Goal: Information Seeking & Learning: Learn about a topic

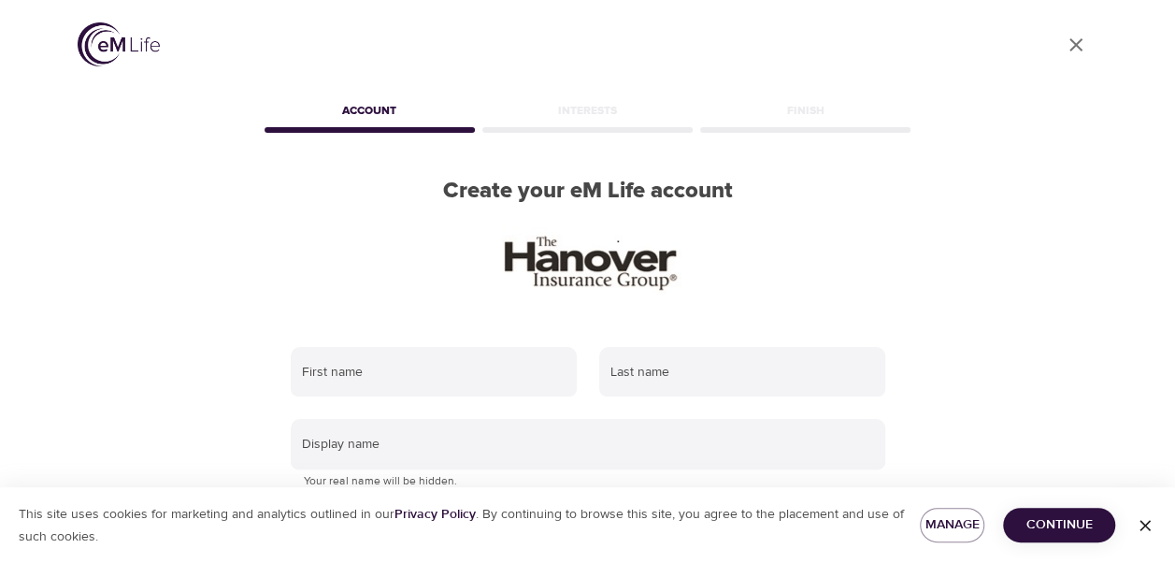
click at [1136, 524] on icon "button" at bounding box center [1144, 525] width 19 height 19
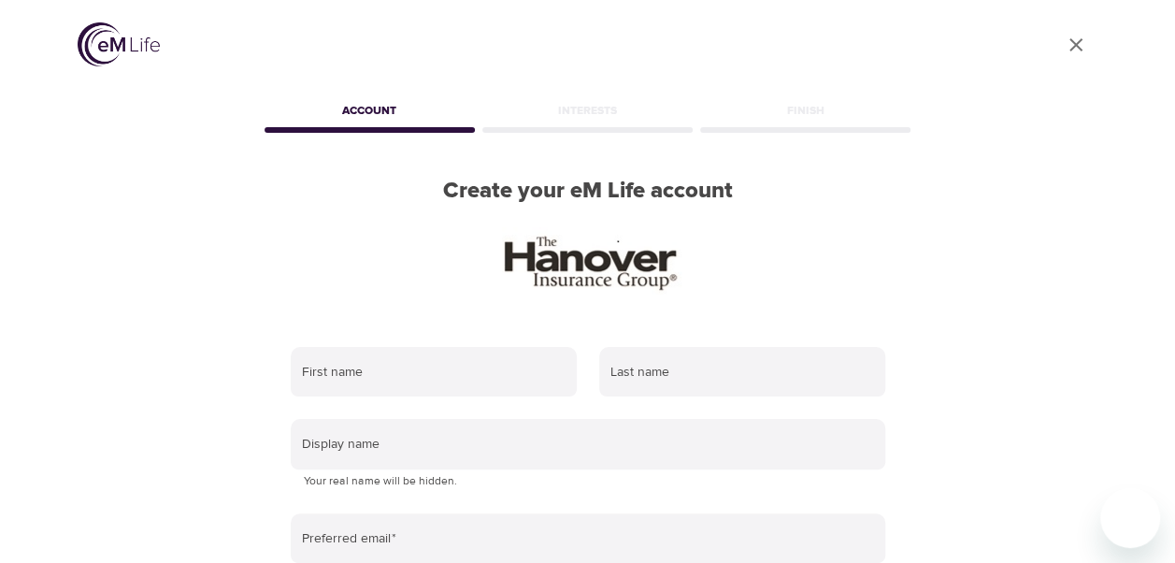
drag, startPoint x: 1171, startPoint y: 250, endPoint x: 1165, endPoint y: 398, distance: 147.8
click at [1165, 398] on div at bounding box center [1165, 281] width 19 height 563
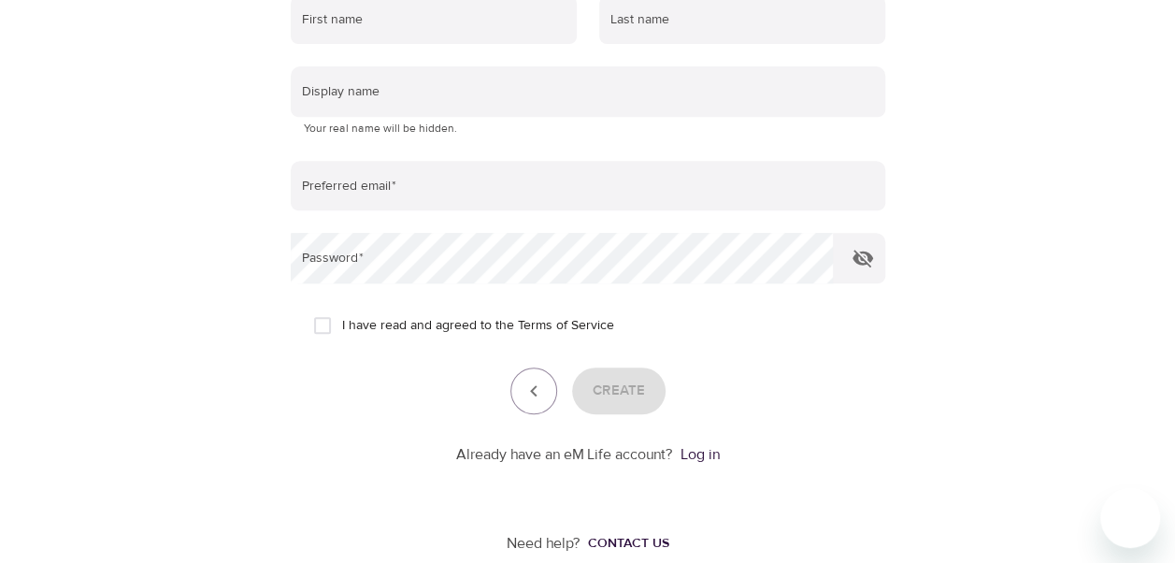
scroll to position [380, 0]
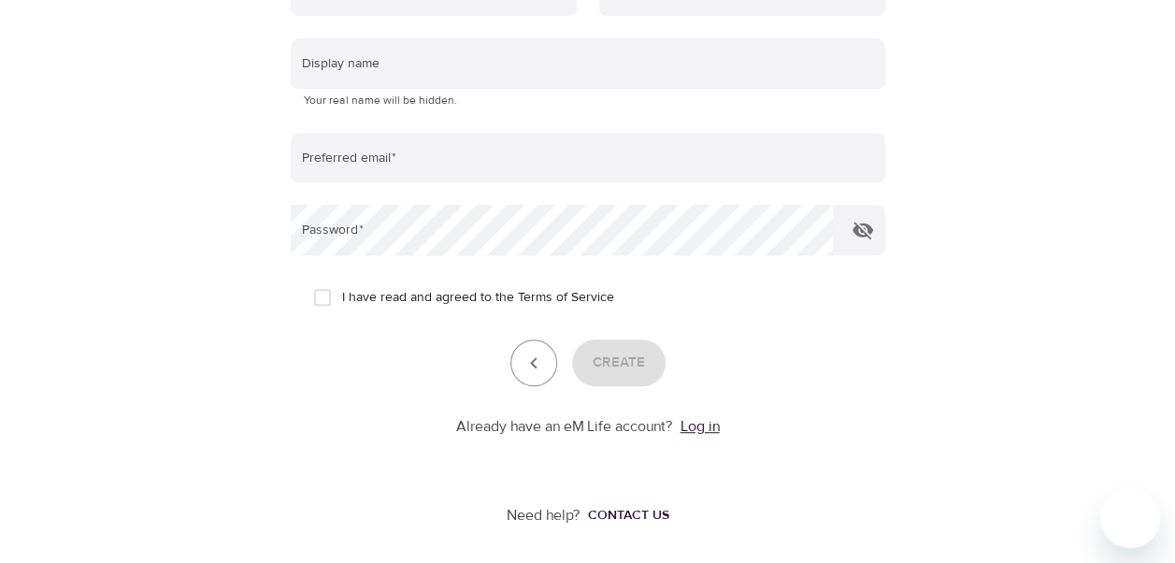
click at [712, 424] on link "Log in" at bounding box center [699, 426] width 39 height 19
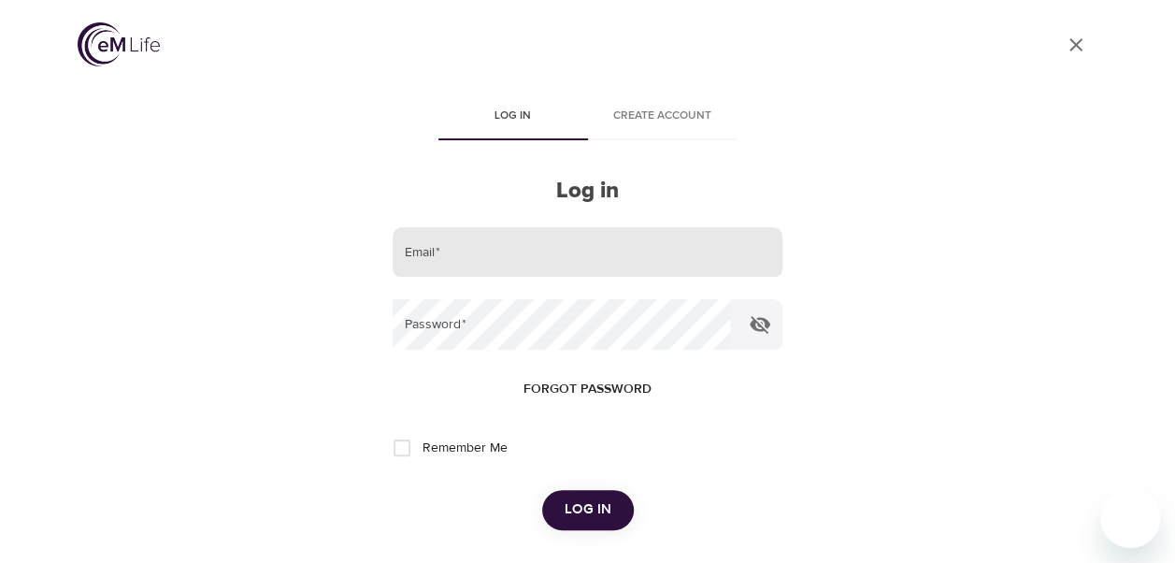
click at [450, 264] on input "email" at bounding box center [587, 252] width 389 height 50
type input "[EMAIL_ADDRESS][DOMAIN_NAME]"
click at [542, 490] on button "Log in" at bounding box center [588, 509] width 92 height 39
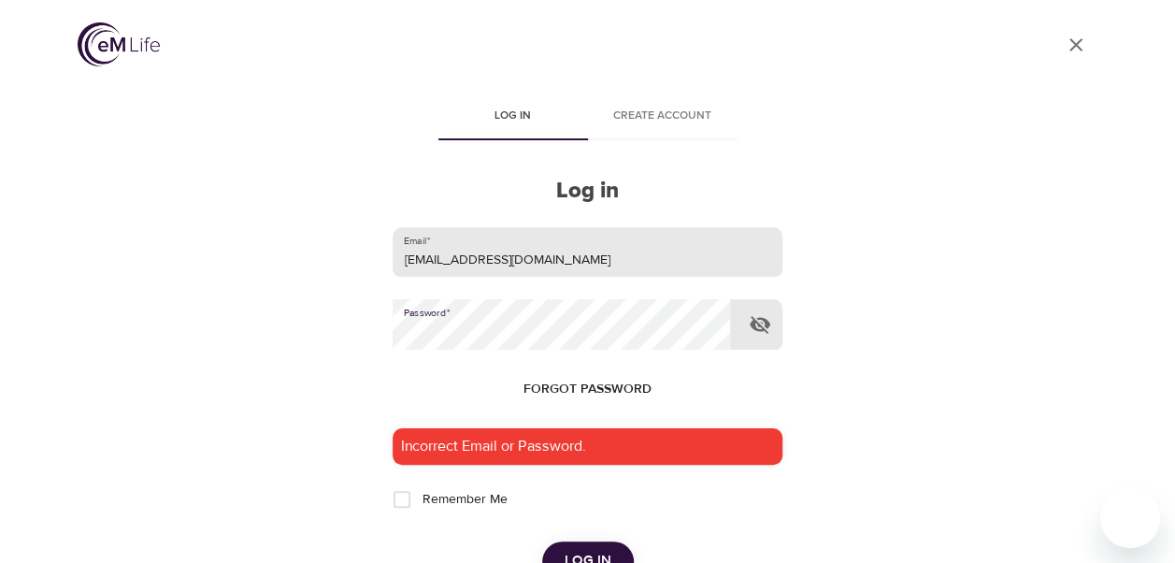
click at [542, 541] on button "Log in" at bounding box center [588, 560] width 92 height 39
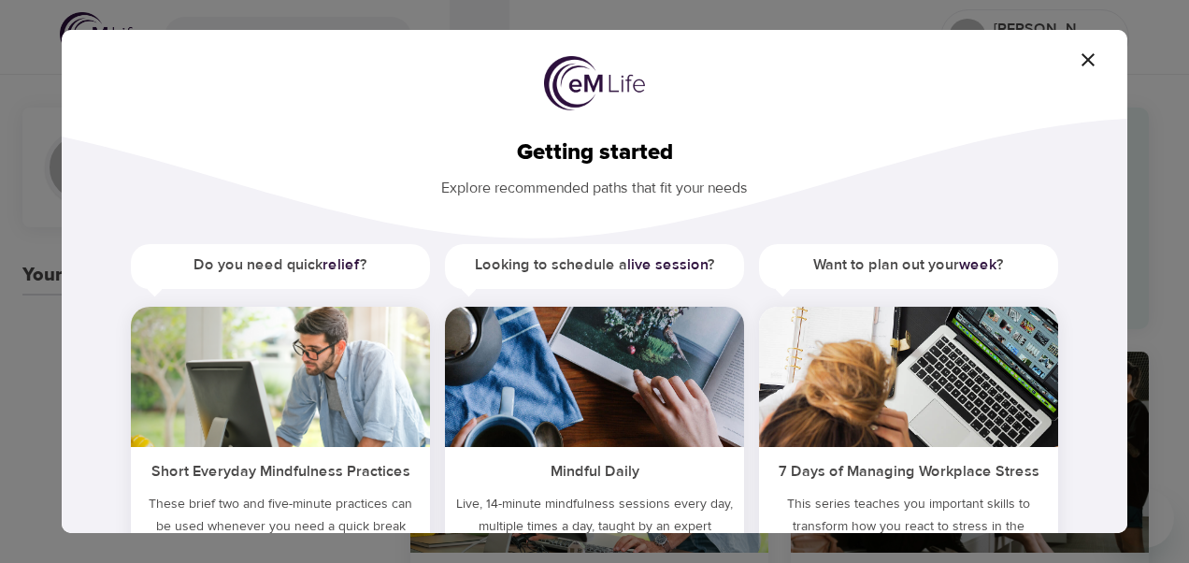
click at [1093, 58] on icon "button" at bounding box center [1088, 60] width 22 height 22
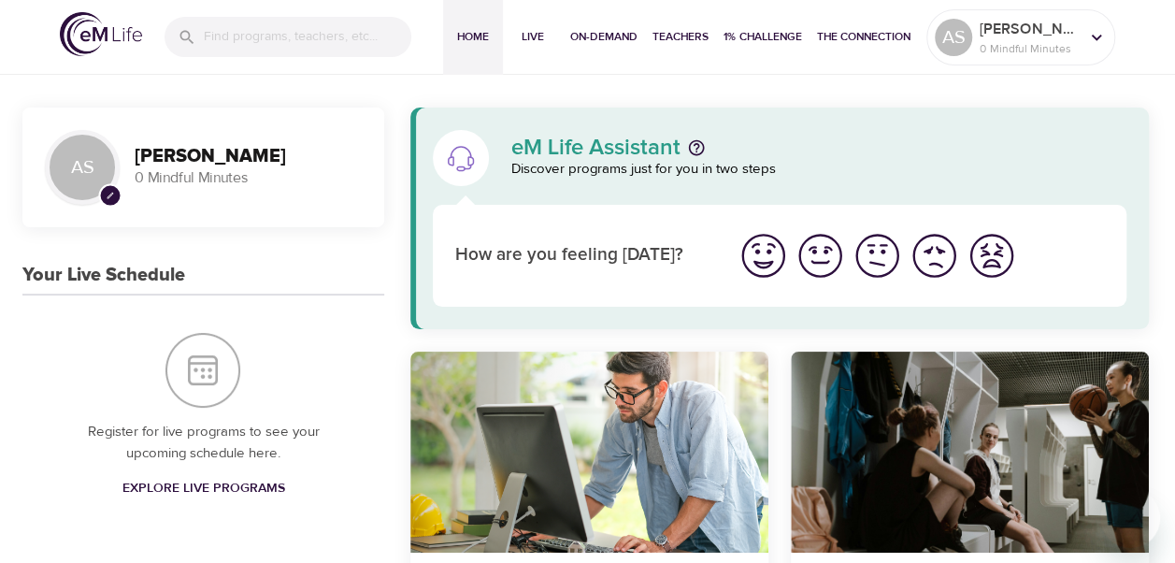
click at [469, 36] on span "Home" at bounding box center [472, 37] width 45 height 20
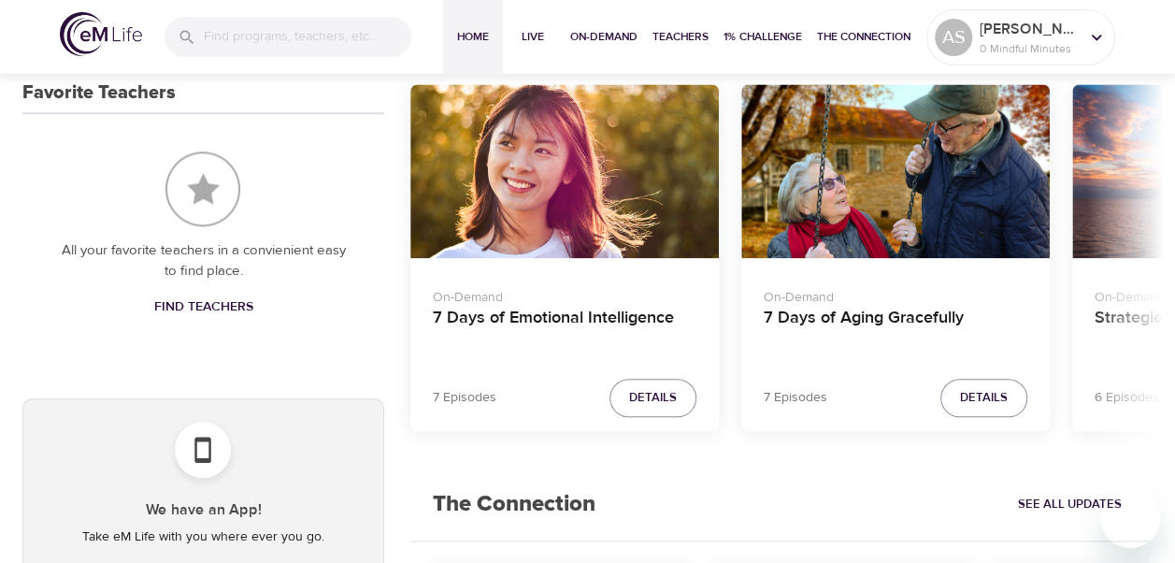
scroll to position [819, 0]
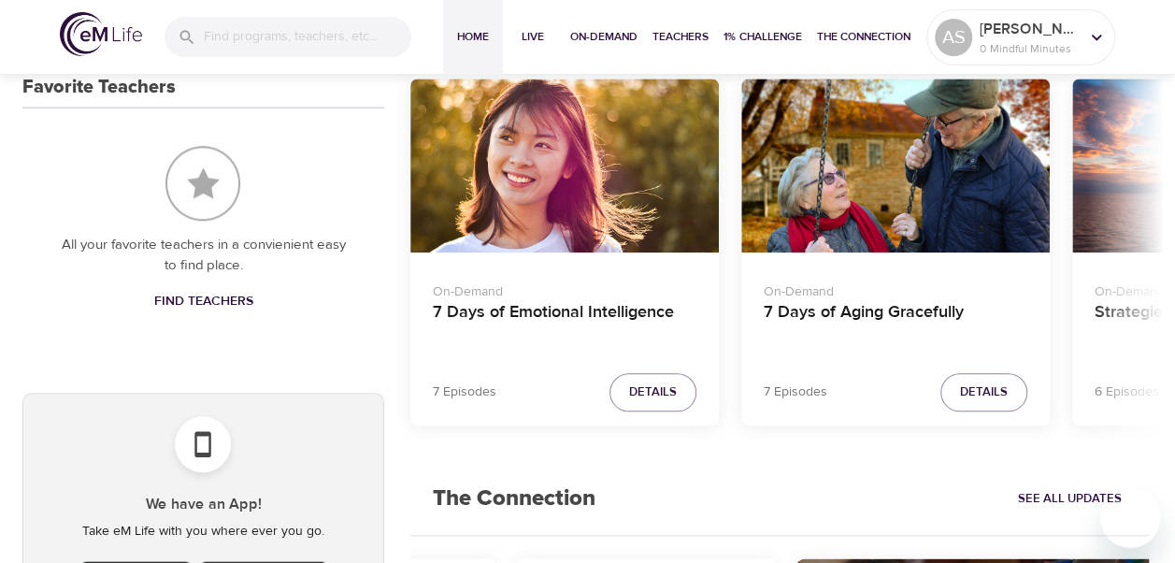
drag, startPoint x: 1065, startPoint y: 559, endPoint x: 1170, endPoint y: 541, distance: 106.2
click at [1170, 541] on div "Home Live On-Demand Teachers 1% Challenge The Connection AS [PERSON_NAME] 0 Min…" at bounding box center [587, 253] width 1175 height 2144
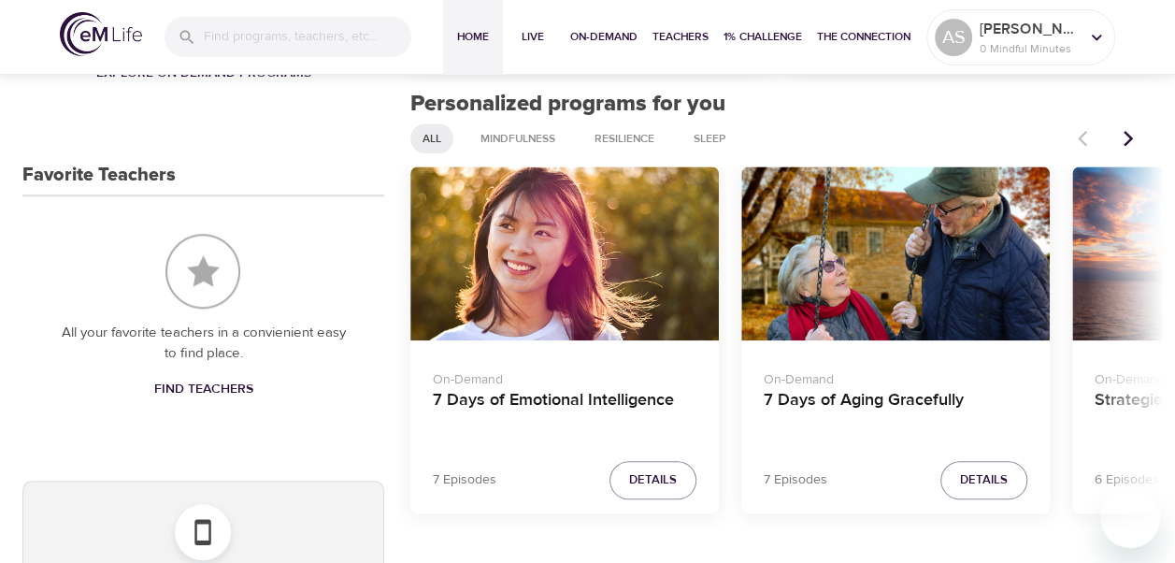
scroll to position [736, 0]
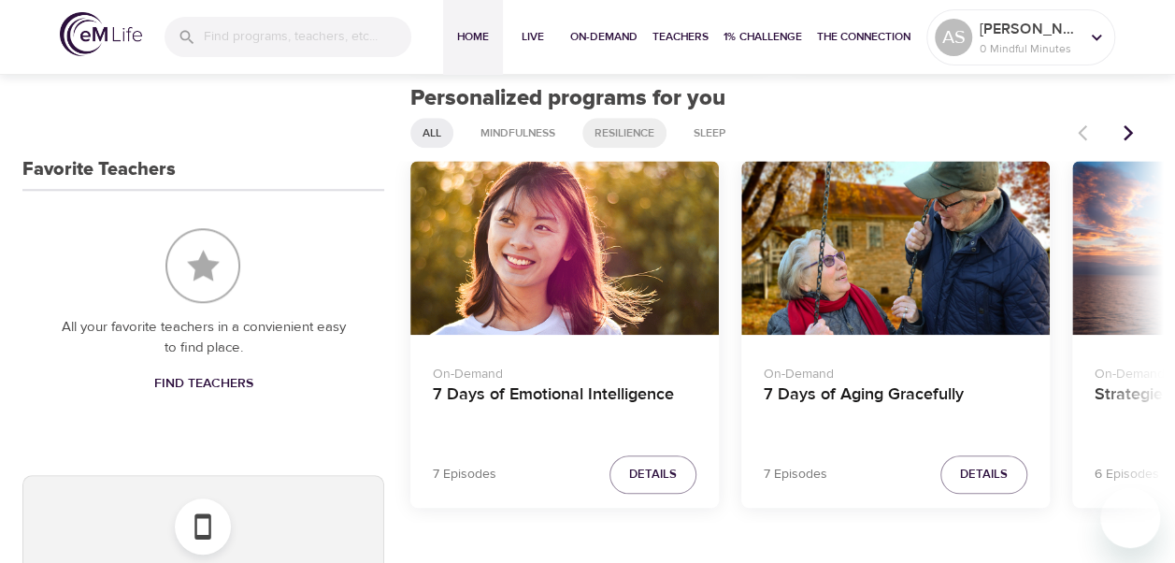
click at [634, 129] on span "Resilience" at bounding box center [624, 133] width 82 height 16
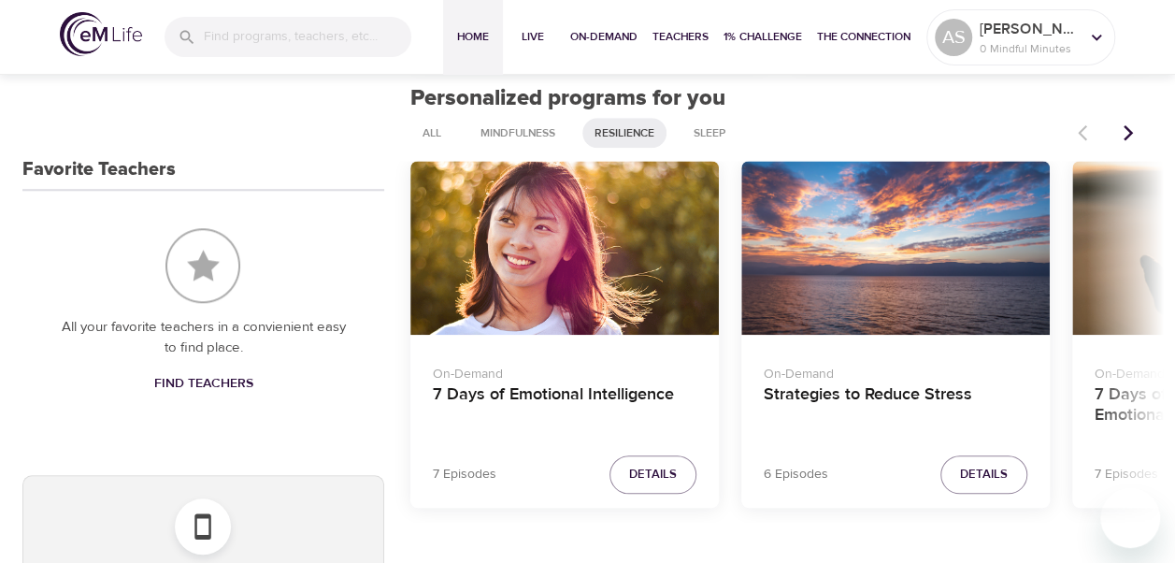
click at [1133, 124] on icon "Next items" at bounding box center [1128, 132] width 19 height 19
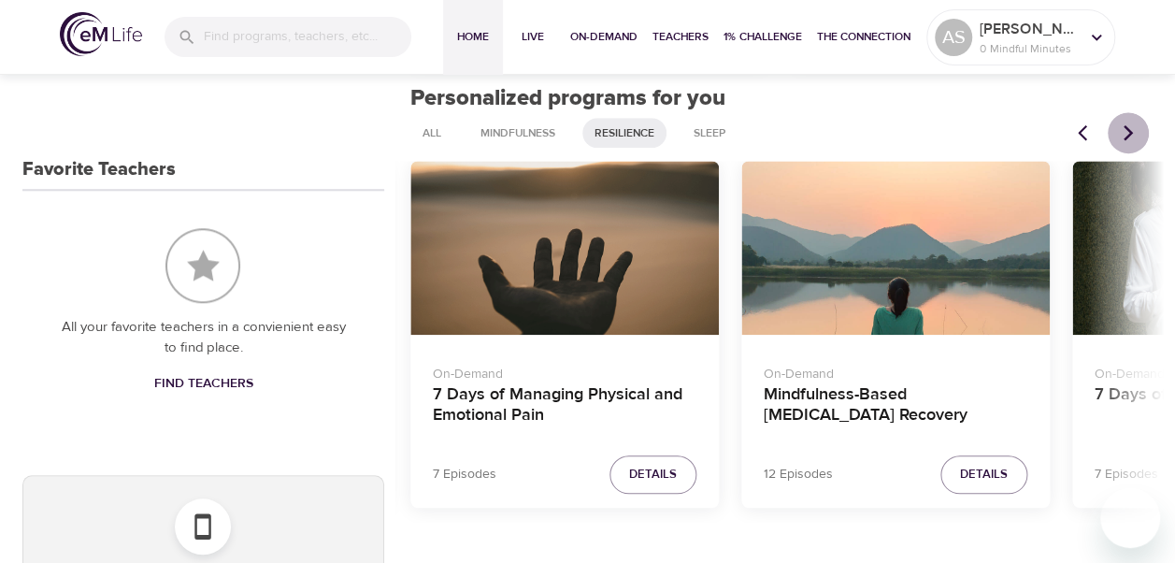
click at [1134, 132] on icon "Next items" at bounding box center [1128, 132] width 19 height 19
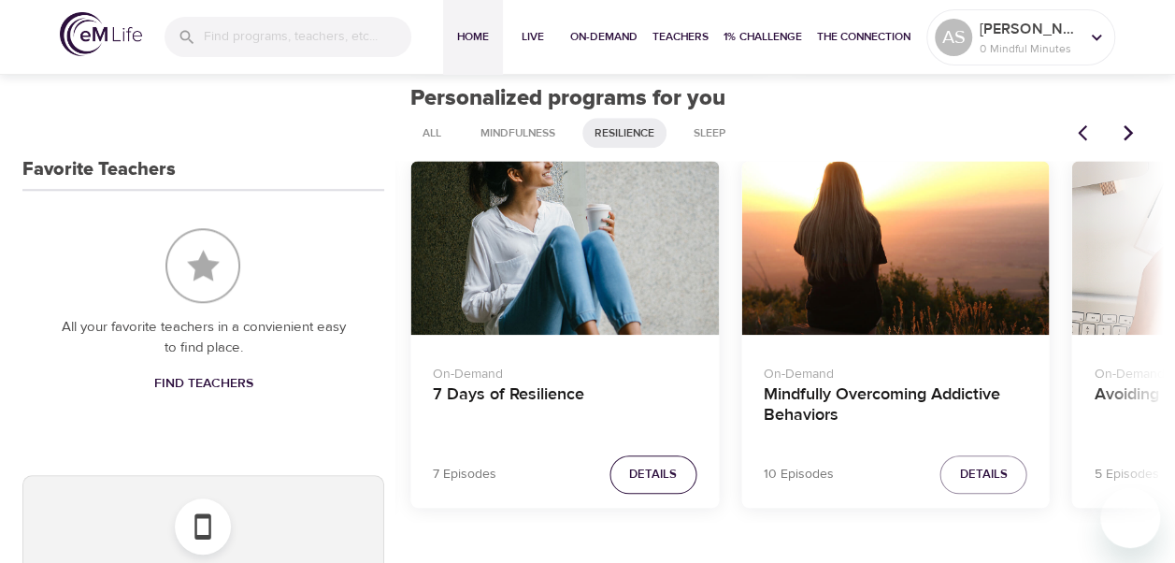
click at [657, 473] on span "Details" at bounding box center [653, 474] width 48 height 21
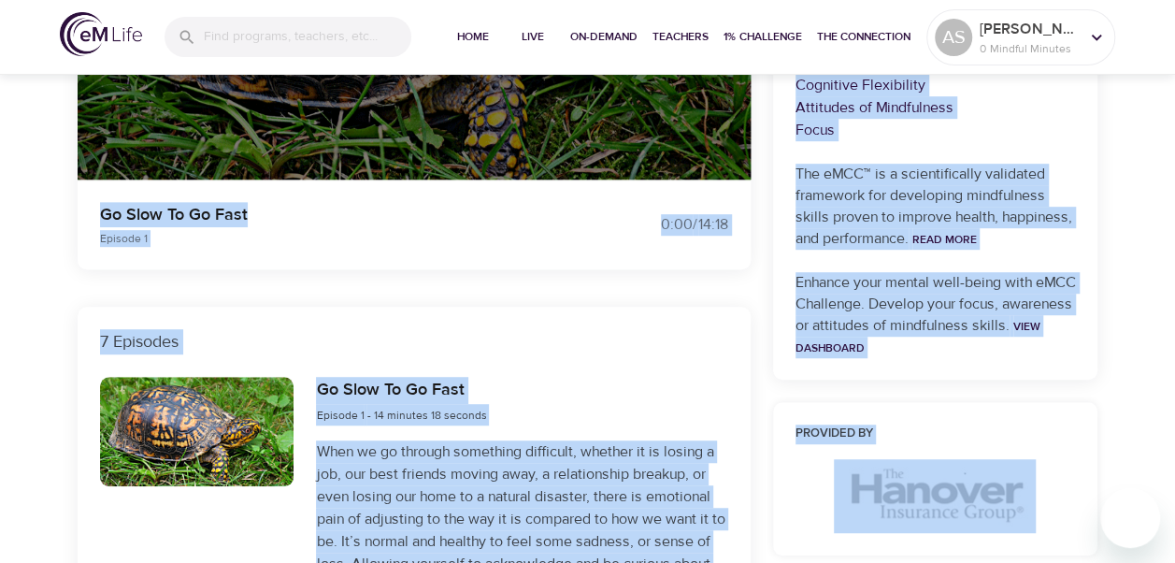
scroll to position [736, 0]
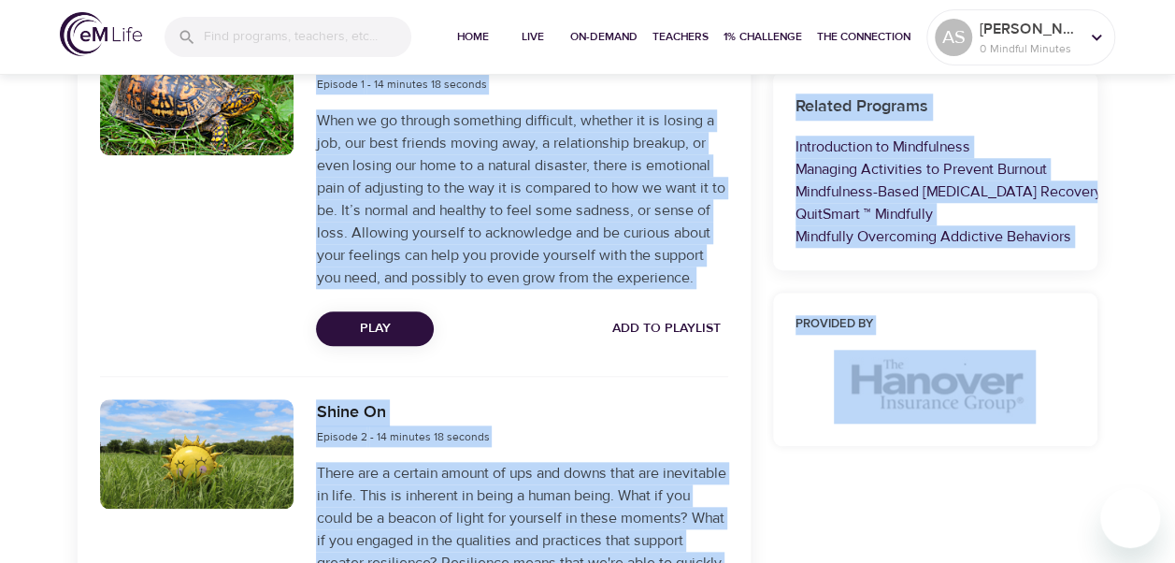
click at [600, 380] on div "Go Slow To Go Fast Episode 1 - 14 minutes 18 seconds When we go through somethi…" at bounding box center [414, 217] width 673 height 364
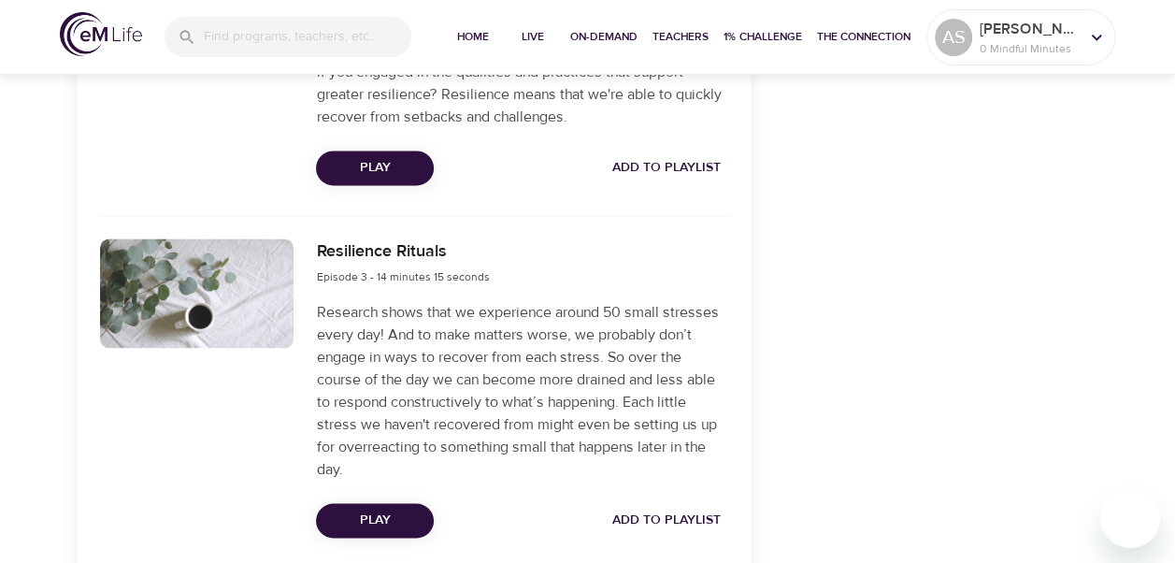
scroll to position [0, 0]
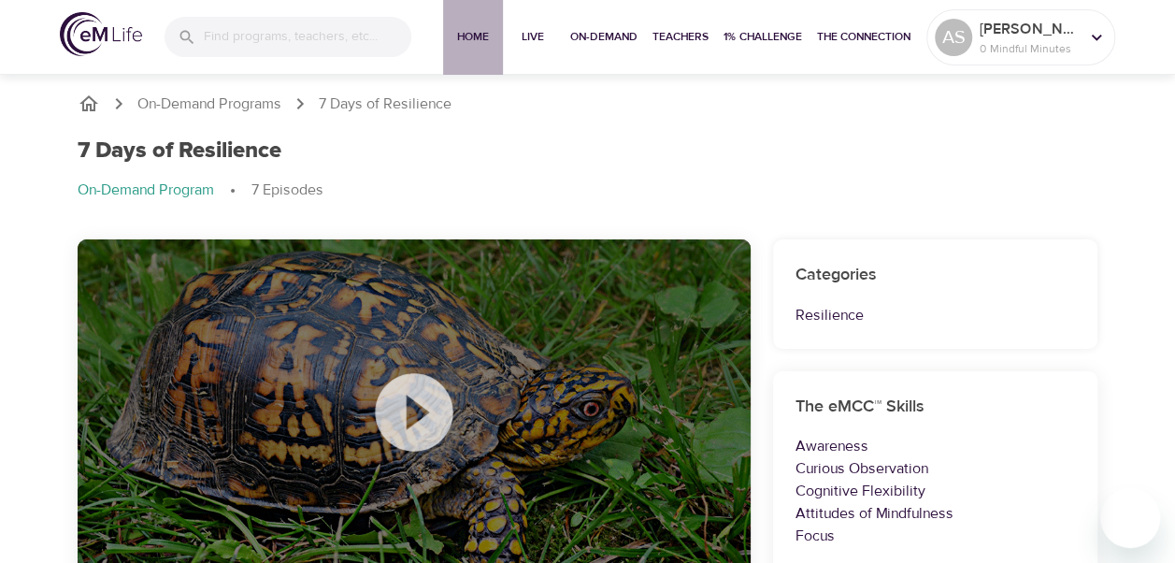
click at [473, 36] on span "Home" at bounding box center [472, 37] width 45 height 20
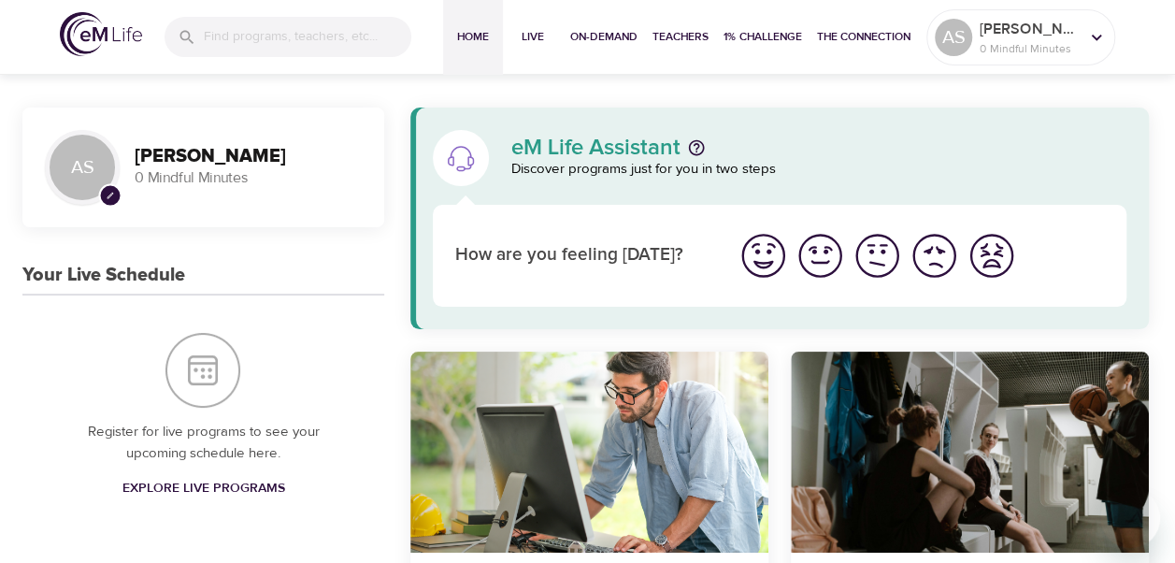
drag, startPoint x: 1164, startPoint y: 82, endPoint x: 1189, endPoint y: 409, distance: 328.1
click at [864, 29] on span "The Connection" at bounding box center [863, 37] width 93 height 20
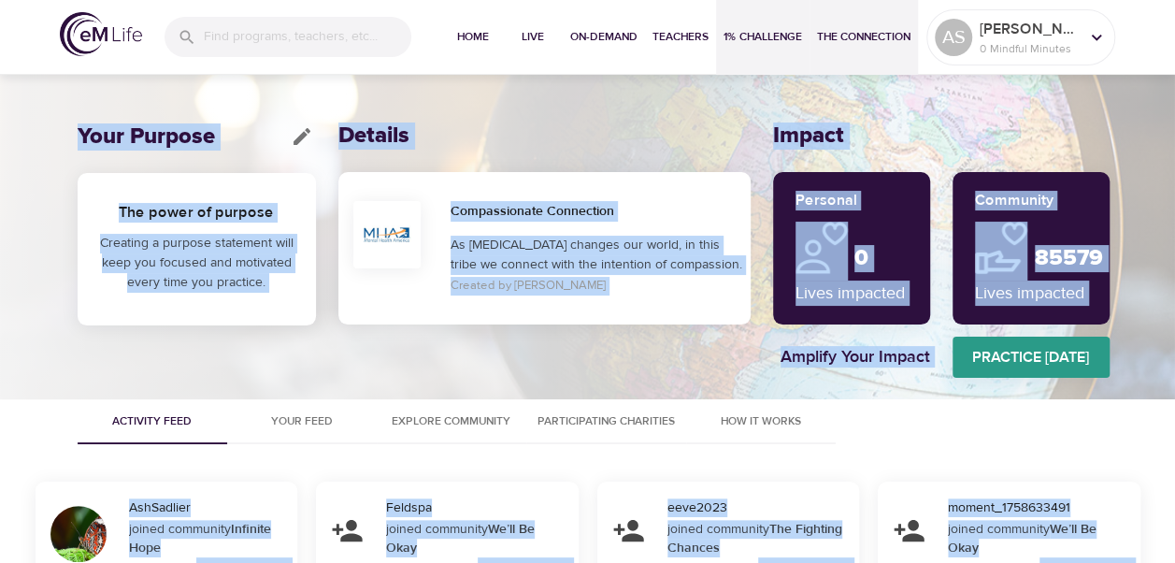
click at [763, 38] on span "1% Challenge" at bounding box center [762, 37] width 79 height 20
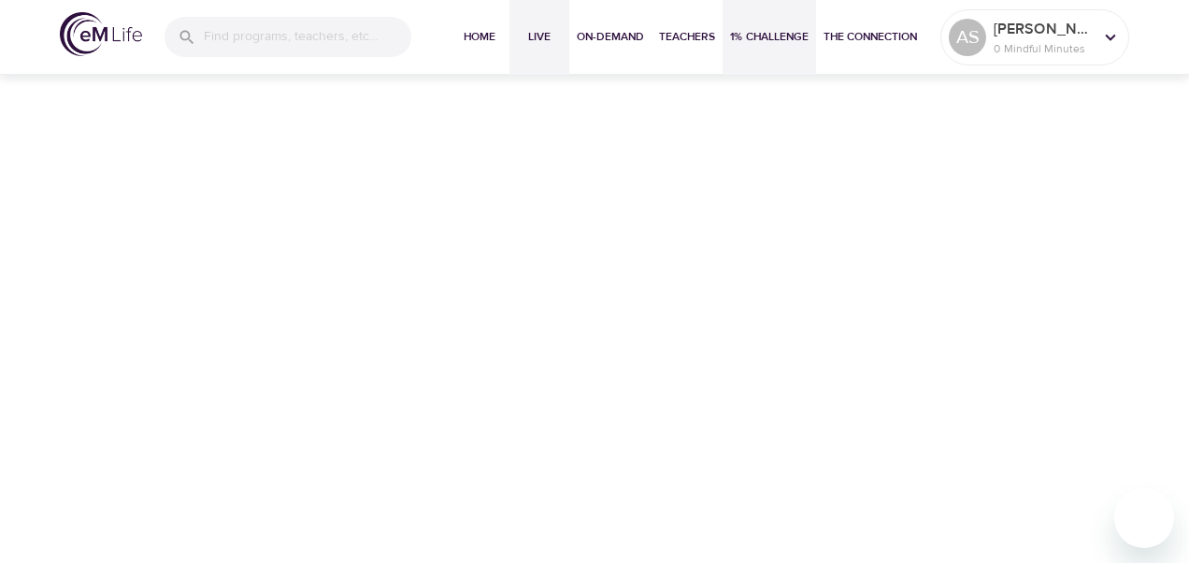
click at [542, 32] on span "Live" at bounding box center [539, 37] width 45 height 20
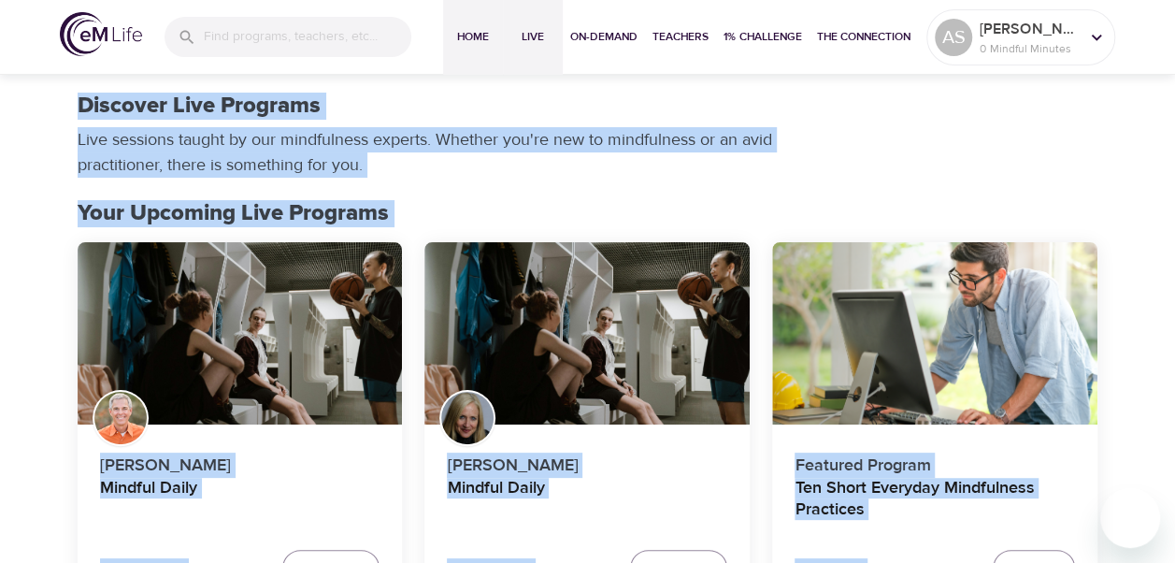
click at [465, 46] on span "Home" at bounding box center [472, 37] width 45 height 20
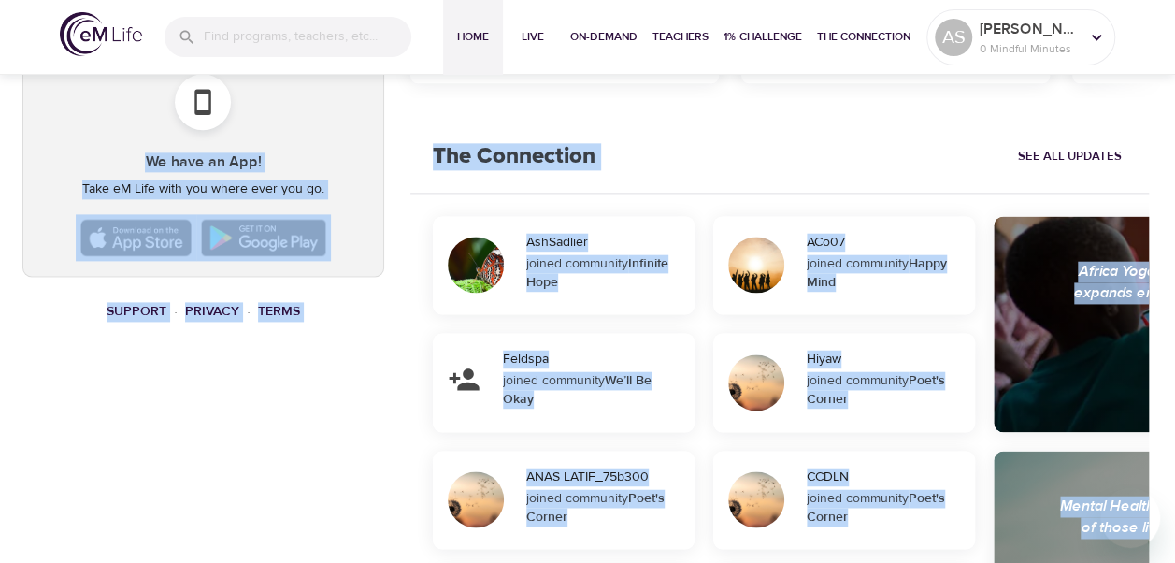
scroll to position [1096, 0]
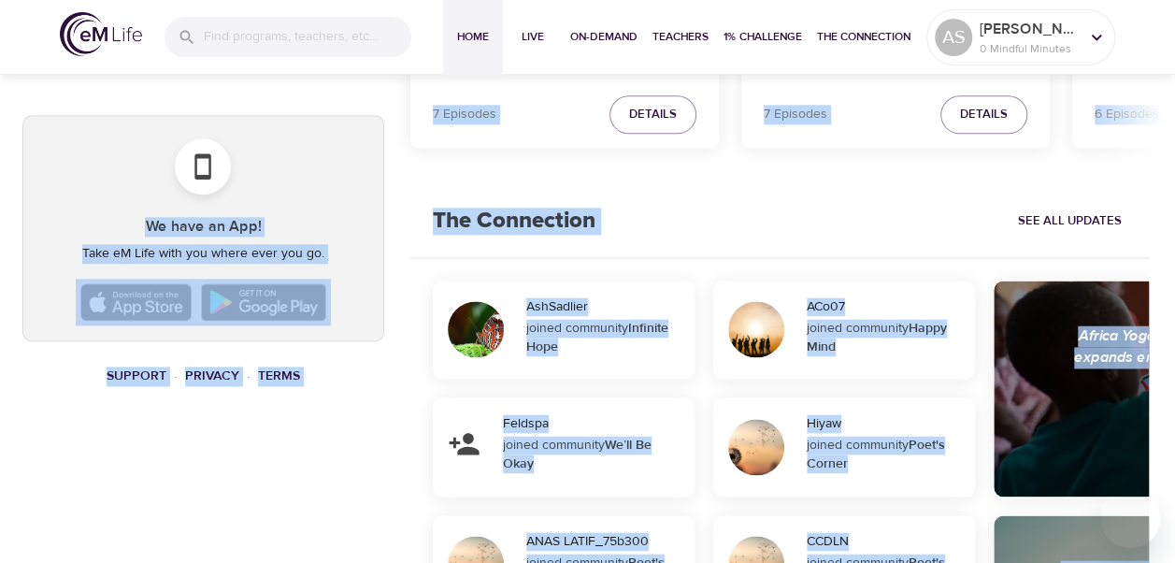
click at [252, 473] on div "AS pencil [PERSON_NAME] 0 Mindful Minutes Your Live Schedule Register for live …" at bounding box center [203, 10] width 384 height 2021
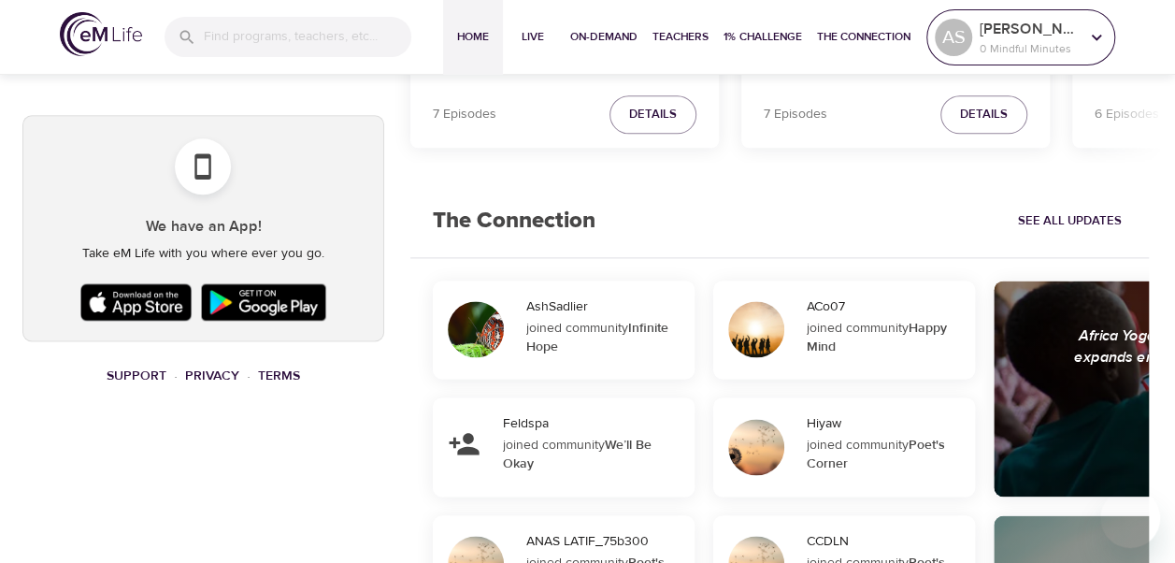
click at [1082, 35] on div at bounding box center [1096, 37] width 28 height 28
click at [1105, 45] on icon at bounding box center [1096, 37] width 21 height 21
